Goal: Navigation & Orientation: Understand site structure

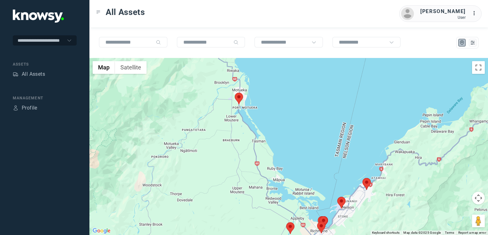
click at [239, 99] on img at bounding box center [239, 99] width 8 height 12
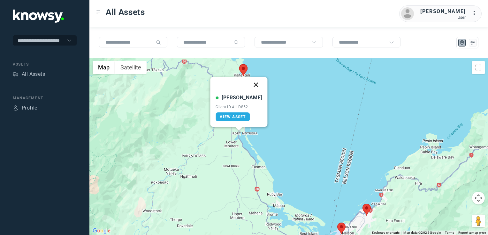
click at [249, 86] on button "Close" at bounding box center [255, 84] width 15 height 15
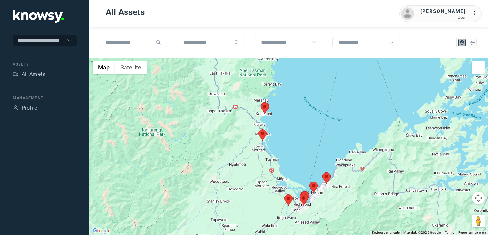
drag, startPoint x: 264, startPoint y: 156, endPoint x: 260, endPoint y: 144, distance: 12.9
click at [260, 144] on div "To navigate, press the arrow keys." at bounding box center [288, 146] width 398 height 177
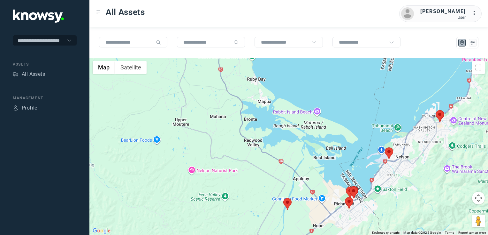
drag, startPoint x: 273, startPoint y: 189, endPoint x: 271, endPoint y: 177, distance: 12.6
click at [271, 177] on div at bounding box center [288, 146] width 398 height 177
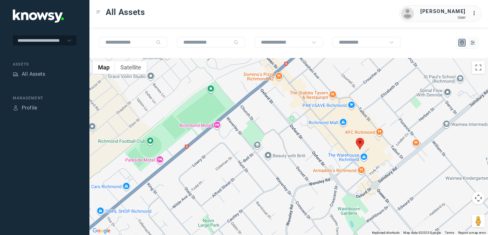
click at [360, 147] on img at bounding box center [359, 144] width 8 height 12
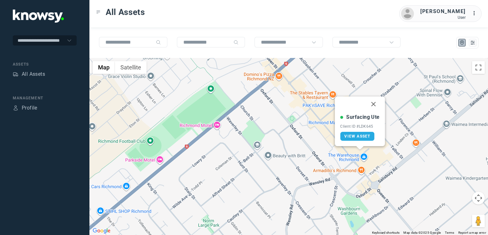
click at [374, 105] on button "Close" at bounding box center [373, 104] width 15 height 15
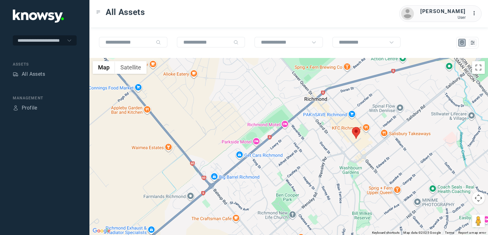
drag, startPoint x: 359, startPoint y: 100, endPoint x: 352, endPoint y: 126, distance: 27.6
click at [352, 125] on div "To navigate, press the arrow keys." at bounding box center [288, 146] width 398 height 177
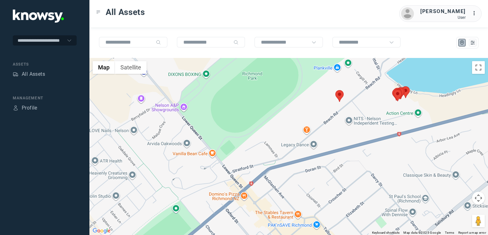
drag, startPoint x: 378, startPoint y: 108, endPoint x: 350, endPoint y: 131, distance: 37.0
click at [355, 125] on div at bounding box center [288, 146] width 398 height 177
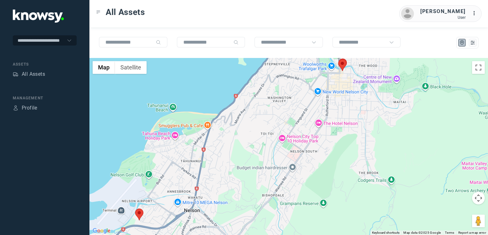
drag, startPoint x: 249, startPoint y: 186, endPoint x: 327, endPoint y: 141, distance: 90.9
click at [327, 141] on div at bounding box center [288, 146] width 398 height 177
